Goal: Navigation & Orientation: Find specific page/section

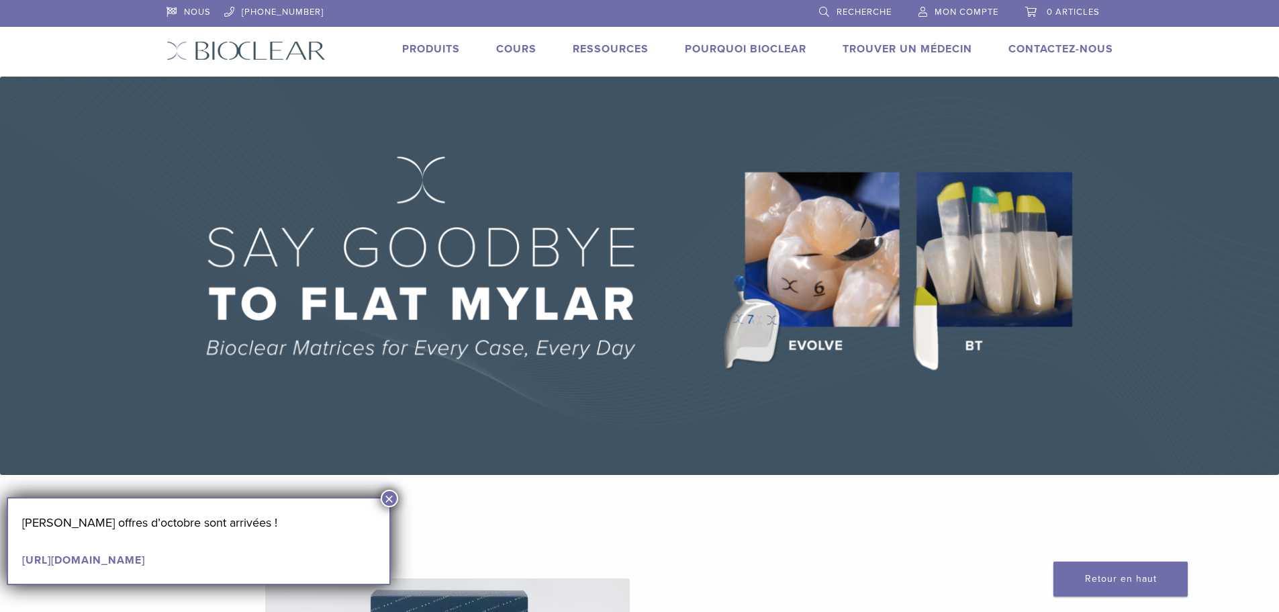
click at [434, 48] on font "Produits" at bounding box center [431, 48] width 58 height 13
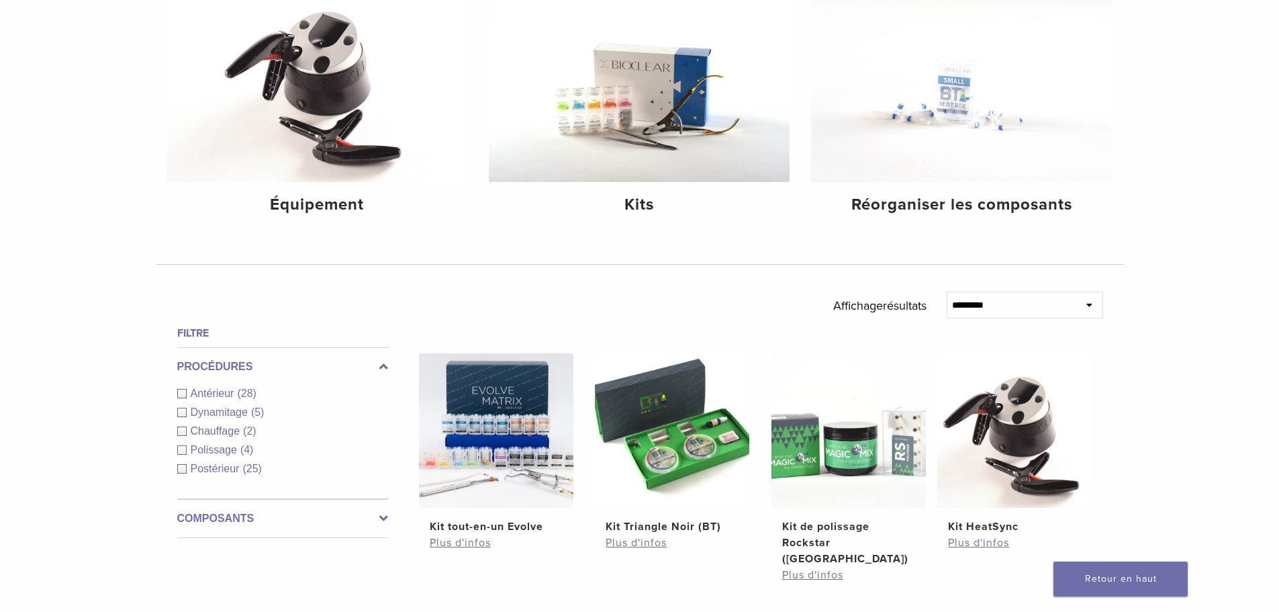
scroll to position [201, 0]
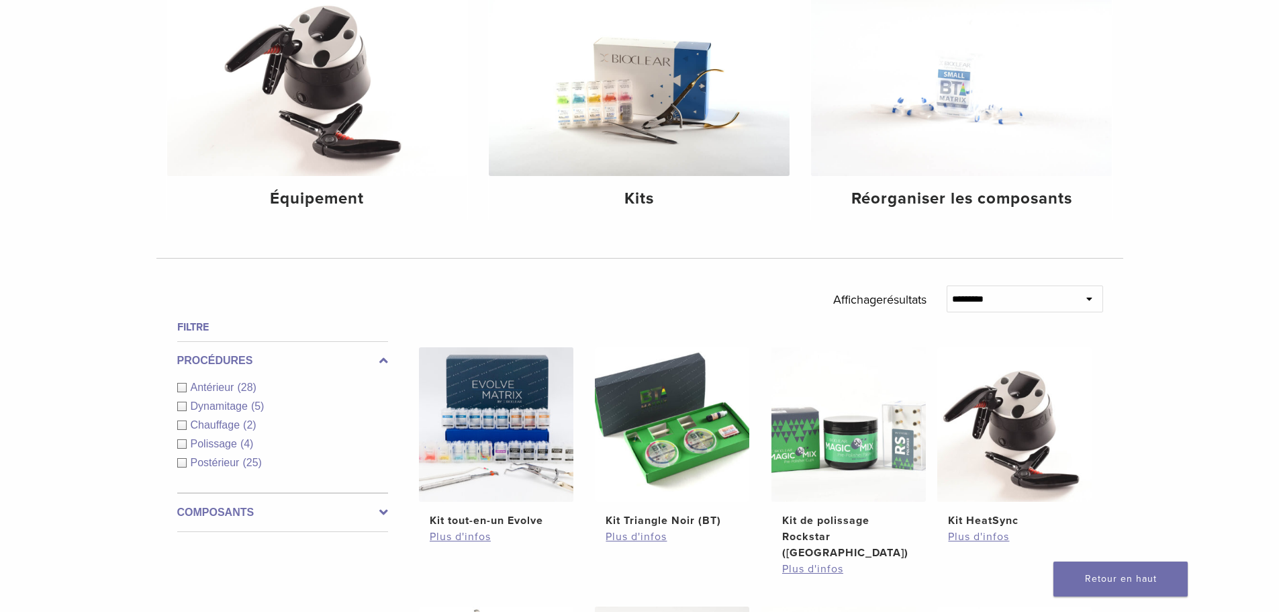
click at [182, 386] on div "Antérieur (28)" at bounding box center [282, 387] width 211 height 16
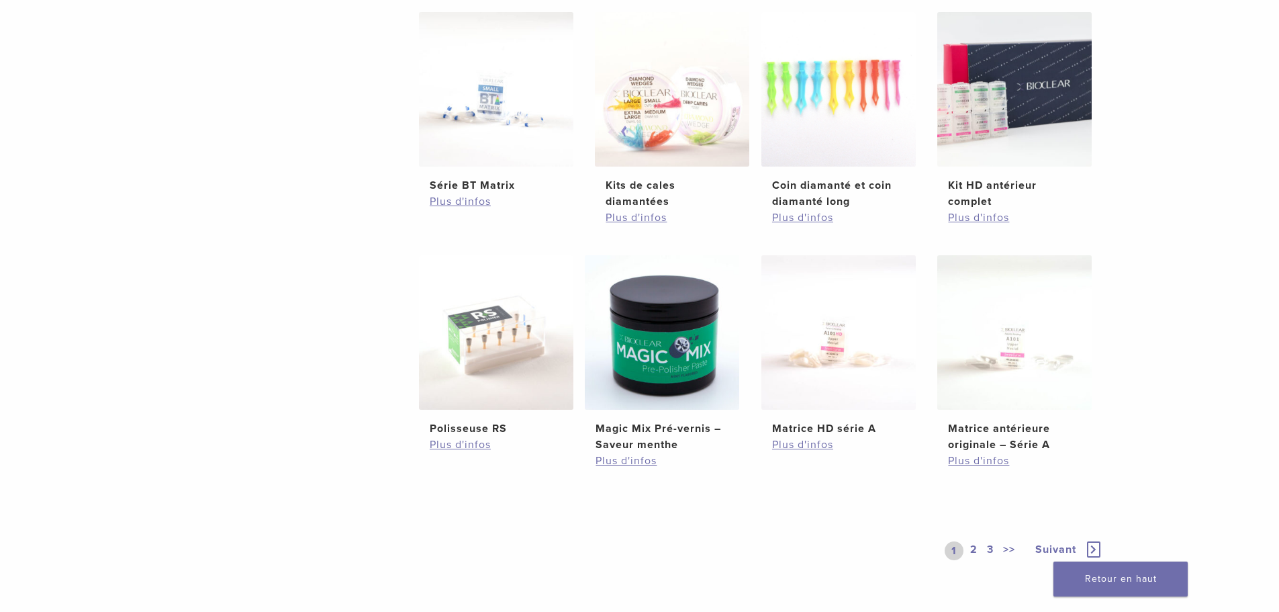
scroll to position [806, 0]
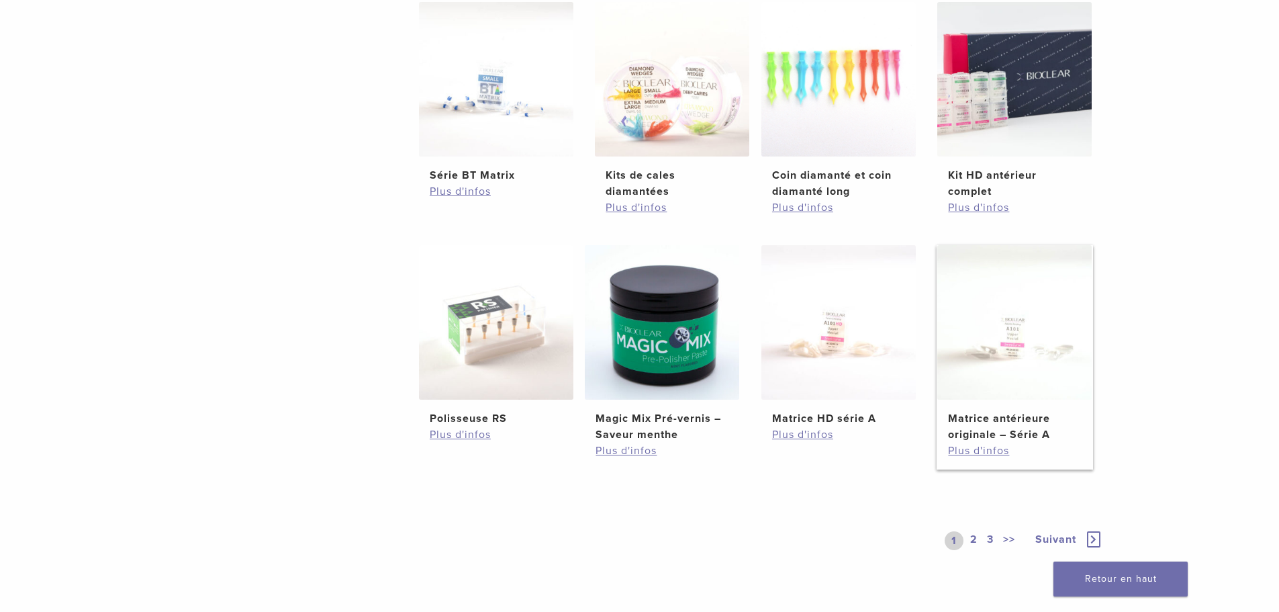
click at [998, 354] on img at bounding box center [1014, 322] width 154 height 154
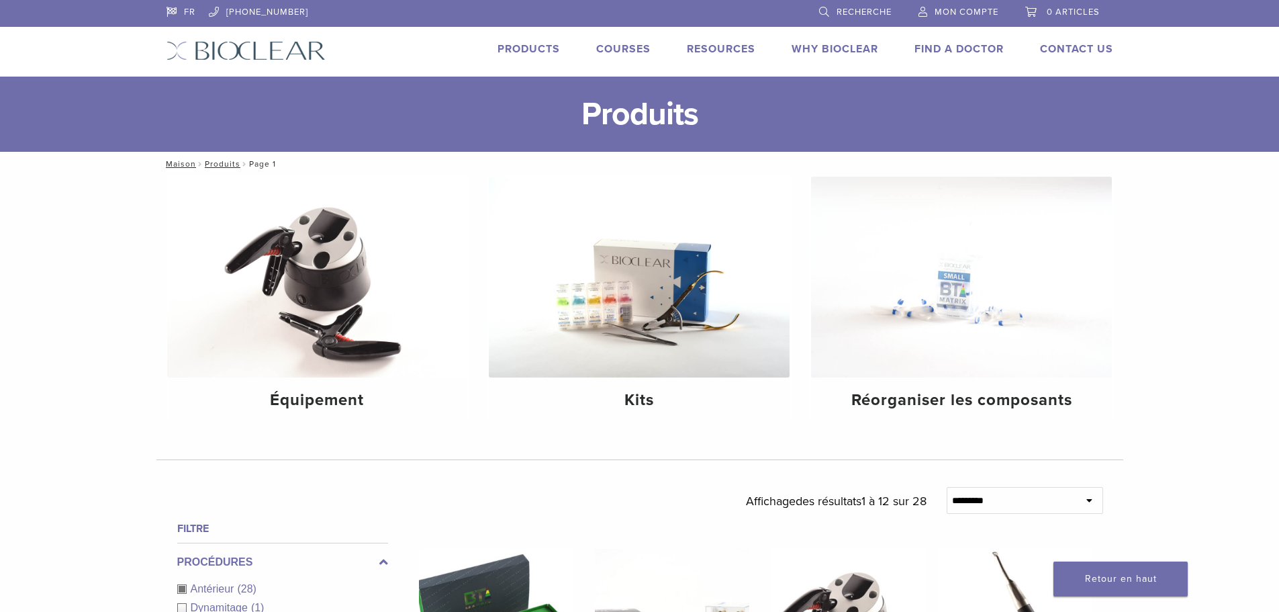
scroll to position [201, 0]
